Goal: Task Accomplishment & Management: Use online tool/utility

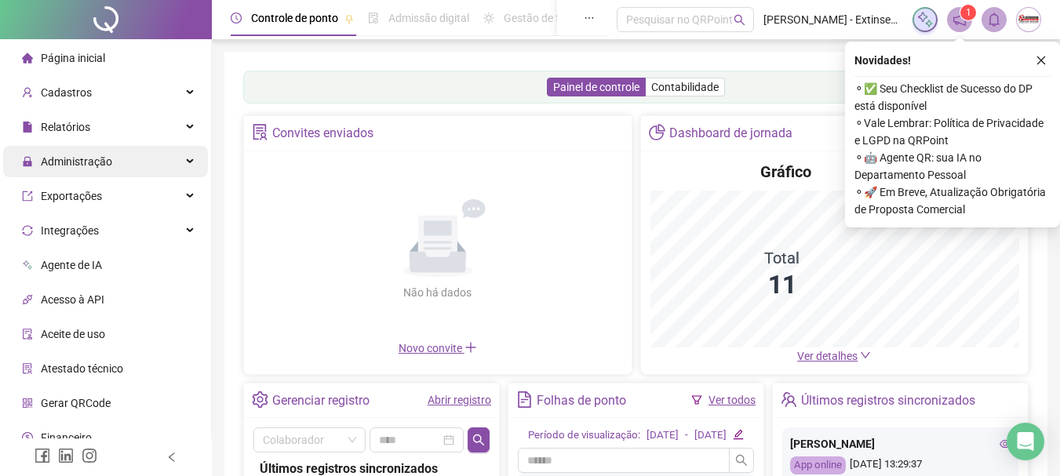
click at [98, 155] on span "Administração" at bounding box center [76, 161] width 71 height 13
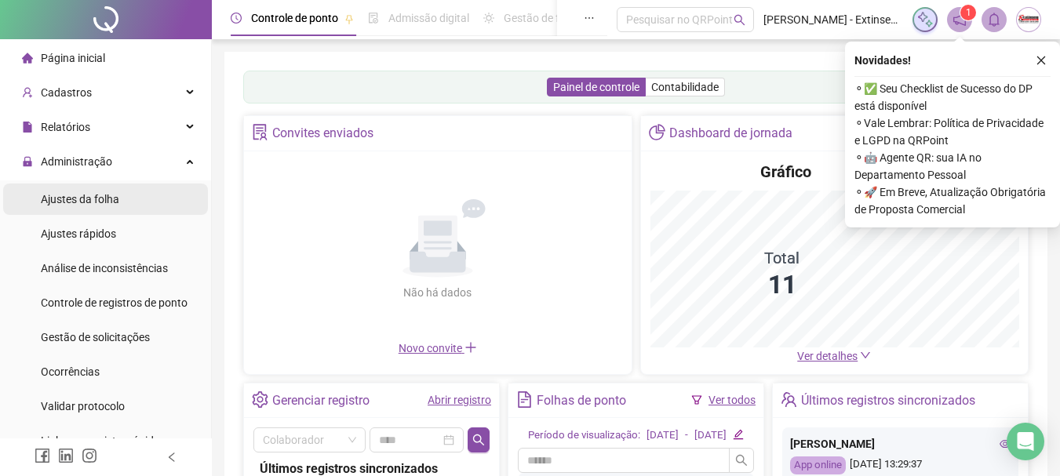
click at [67, 201] on span "Ajustes da folha" at bounding box center [80, 199] width 78 height 13
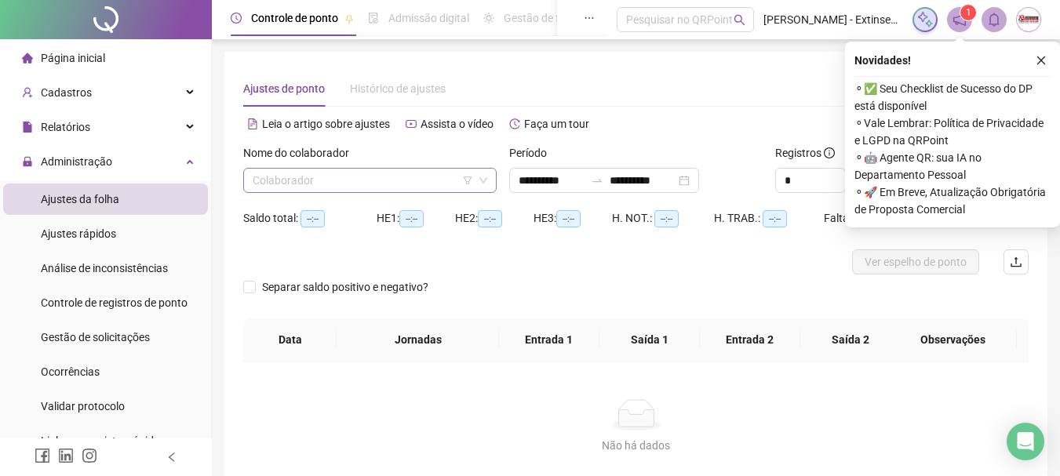
type input "**********"
click at [312, 192] on div "Colaborador" at bounding box center [369, 180] width 253 height 25
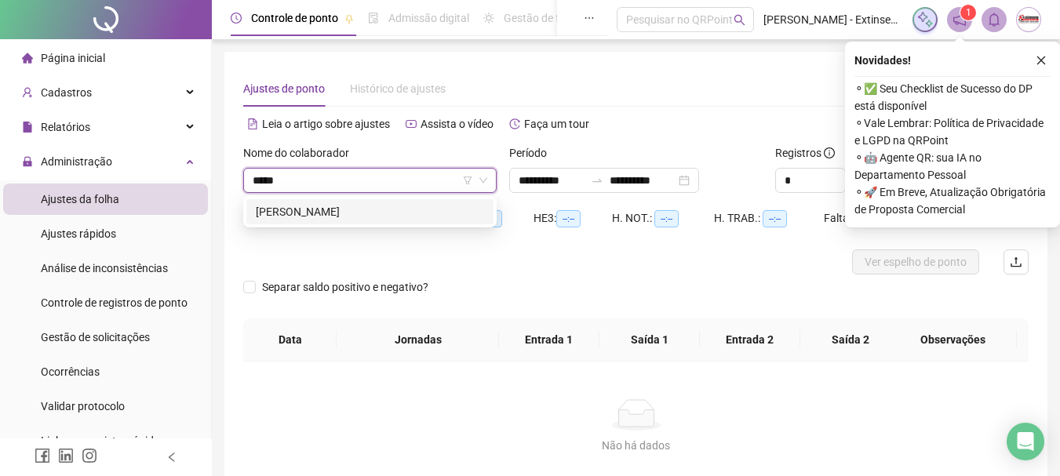
type input "******"
click at [309, 203] on div "[PERSON_NAME]" at bounding box center [370, 211] width 228 height 17
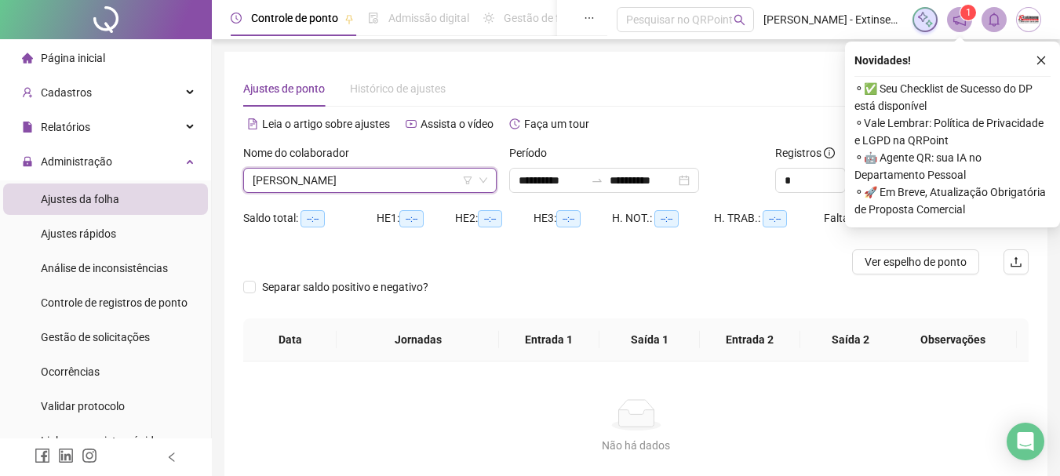
click at [1042, 61] on icon "close" at bounding box center [1041, 60] width 11 height 11
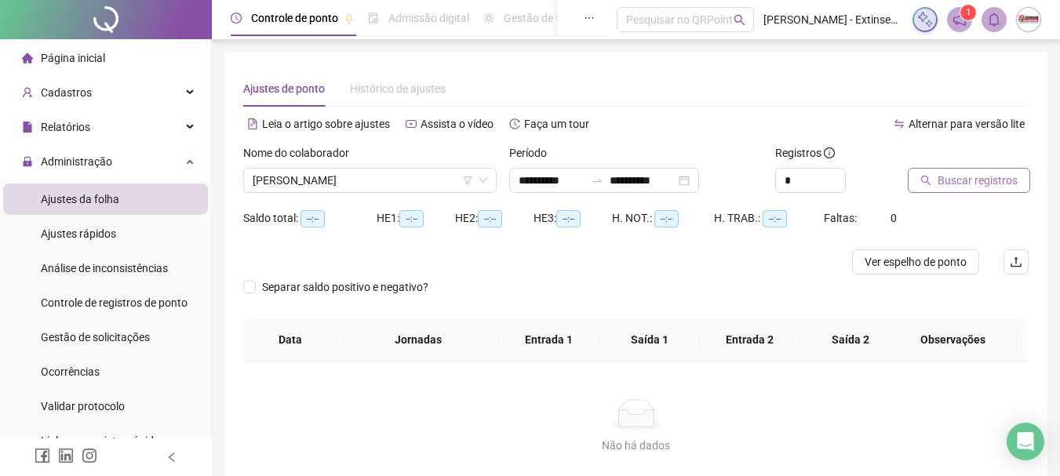
click at [1005, 184] on span "Buscar registros" at bounding box center [978, 180] width 80 height 17
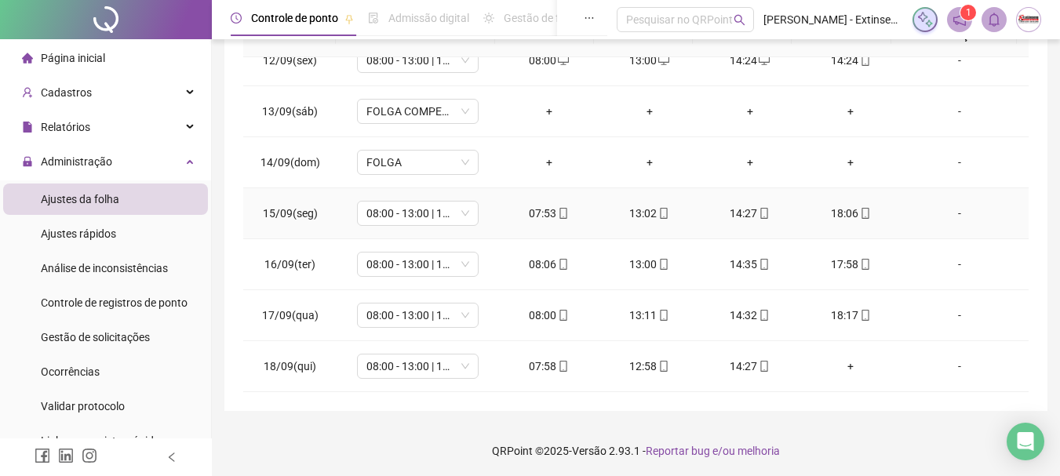
scroll to position [326, 0]
click at [950, 365] on div "-" at bounding box center [959, 363] width 93 height 17
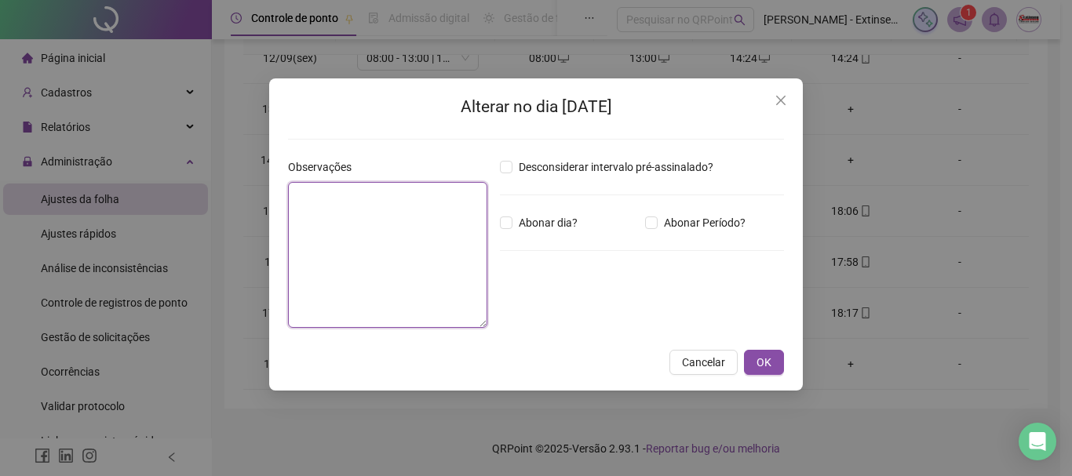
click at [323, 237] on textarea at bounding box center [387, 255] width 199 height 146
type textarea "*"
type textarea "**********"
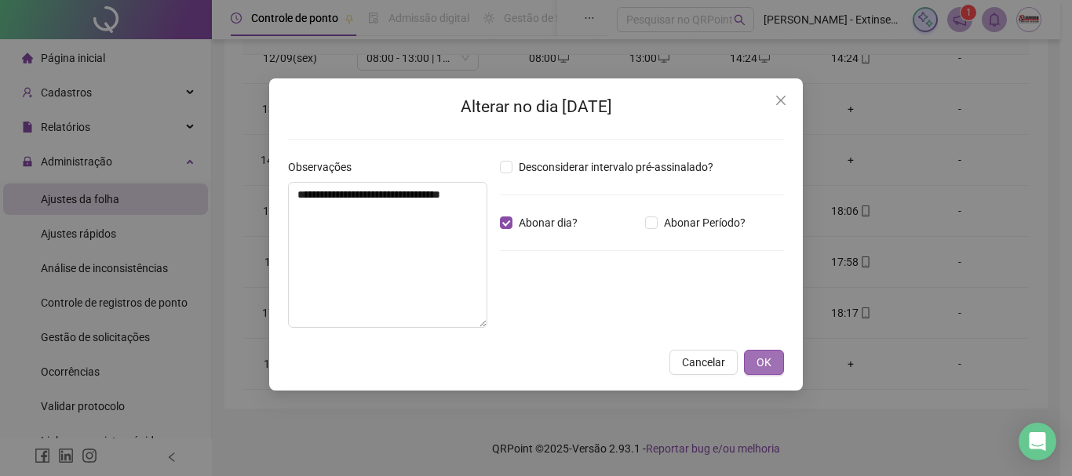
click at [772, 355] on button "OK" at bounding box center [764, 362] width 40 height 25
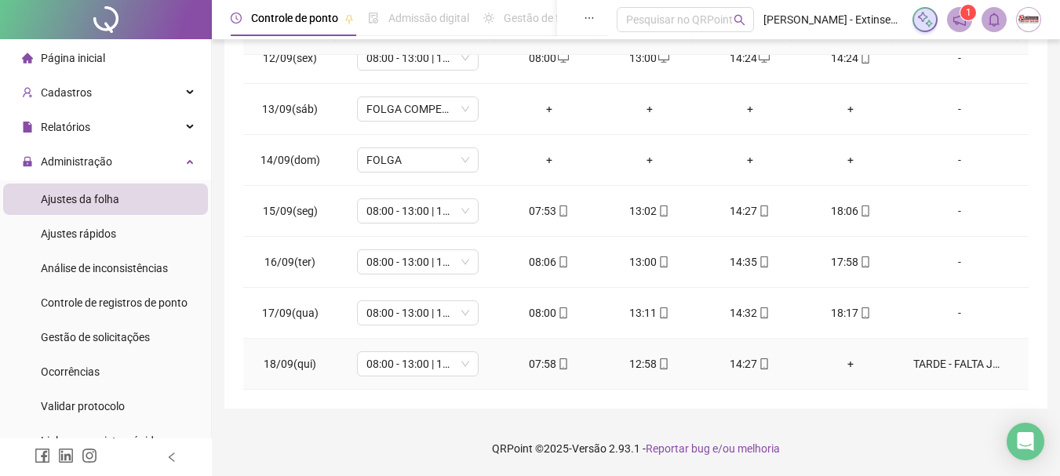
click at [954, 365] on div "TARDE - FALTA JUSTIFICADA (DENTISTA)" at bounding box center [959, 363] width 93 height 17
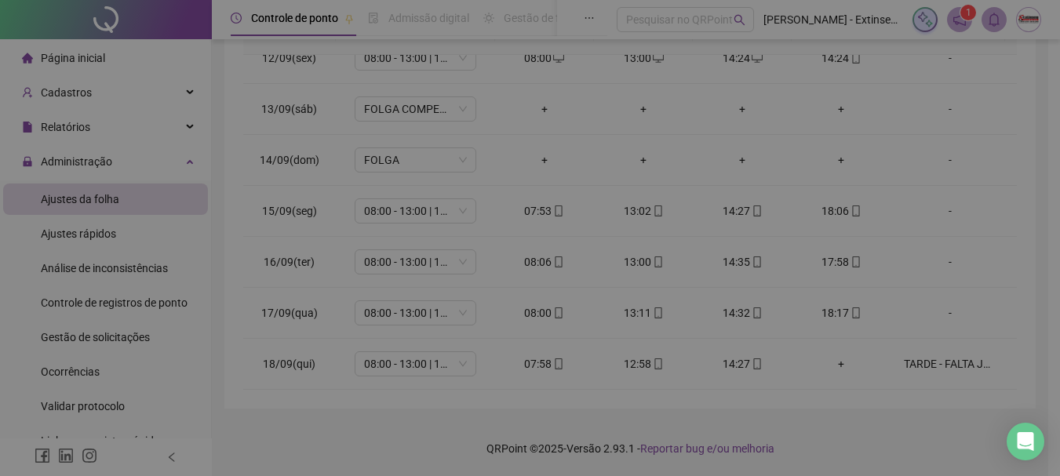
type textarea "**********"
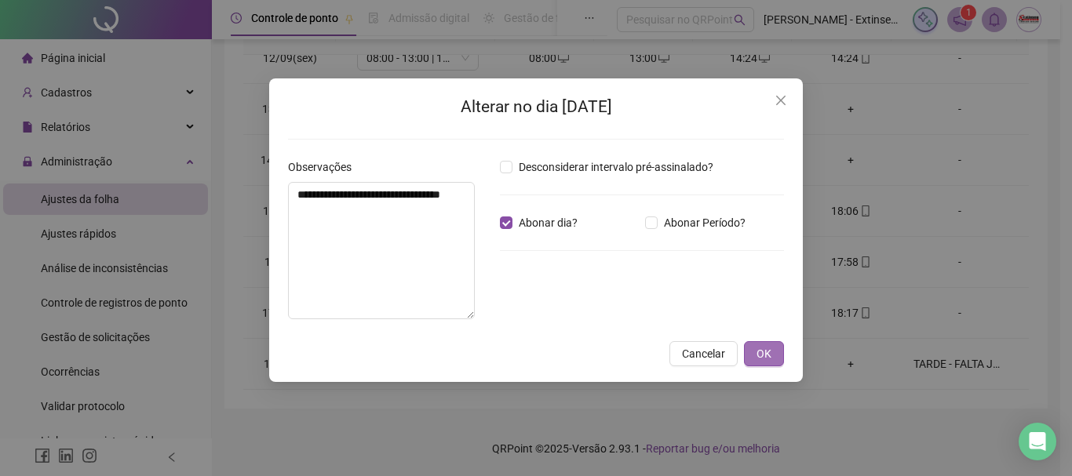
click at [754, 363] on button "OK" at bounding box center [764, 353] width 40 height 25
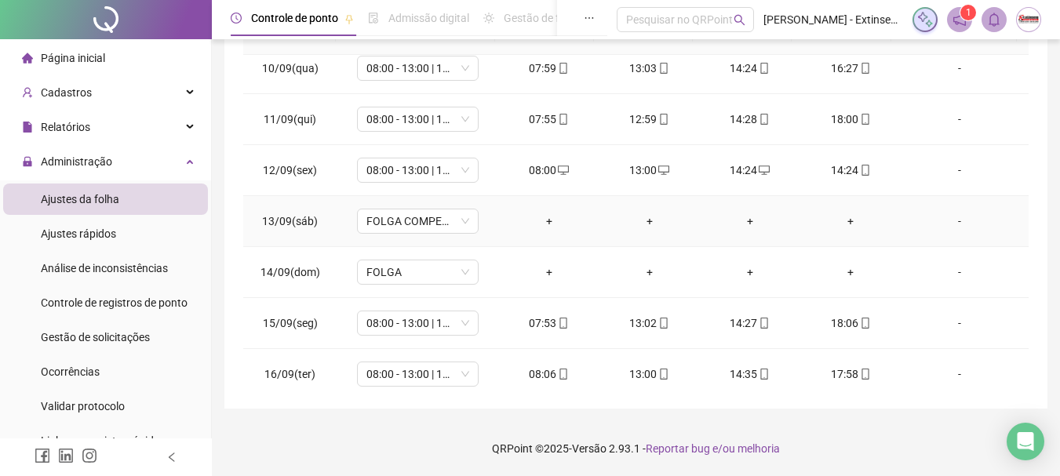
scroll to position [583, 0]
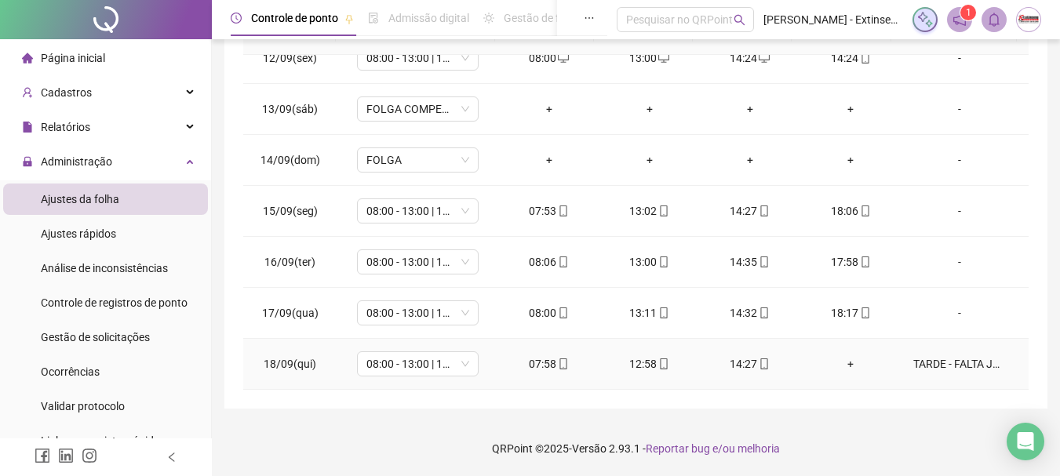
click at [843, 363] on div "+" at bounding box center [850, 363] width 75 height 17
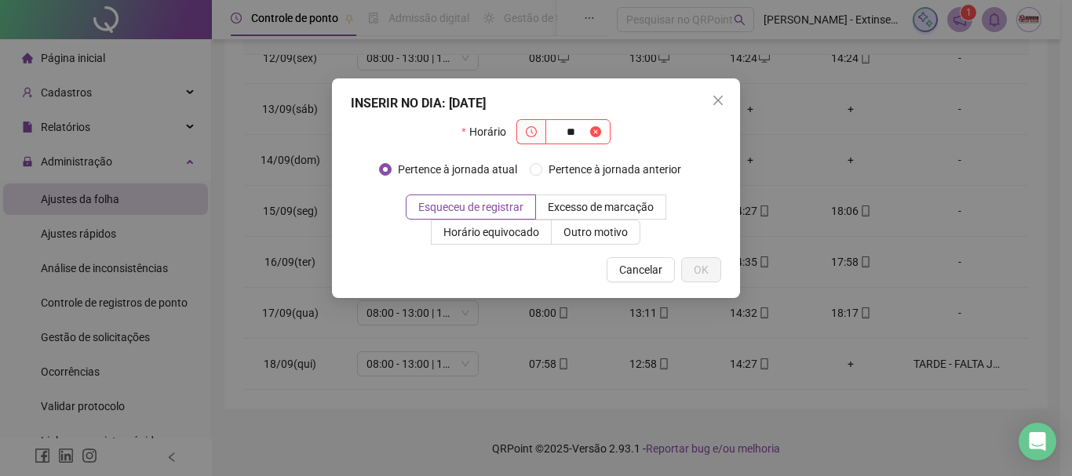
type input "*"
click at [720, 95] on icon "close" at bounding box center [718, 100] width 13 height 13
